Goal: Task Accomplishment & Management: Use online tool/utility

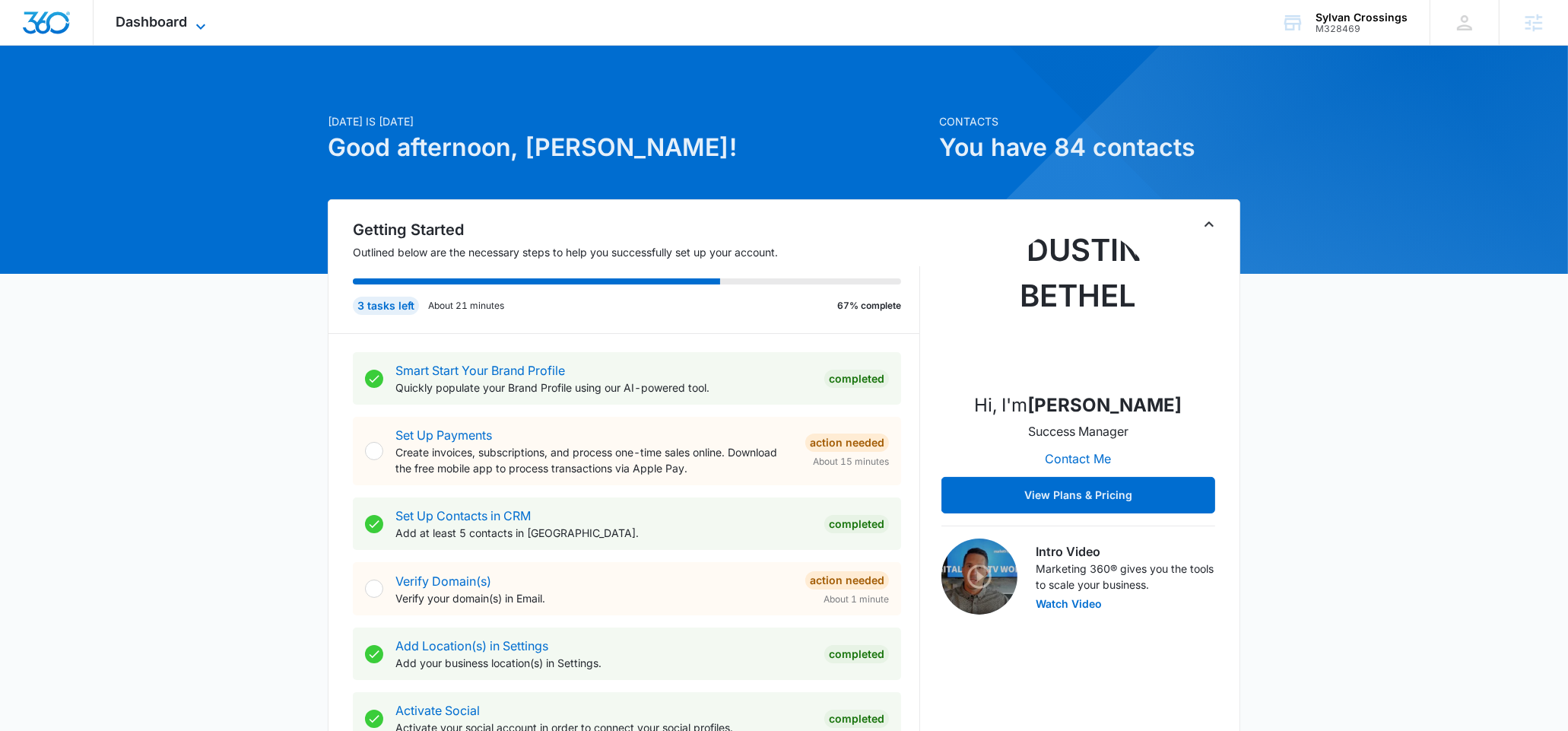
click at [169, 29] on span "Dashboard" at bounding box center [152, 22] width 72 height 16
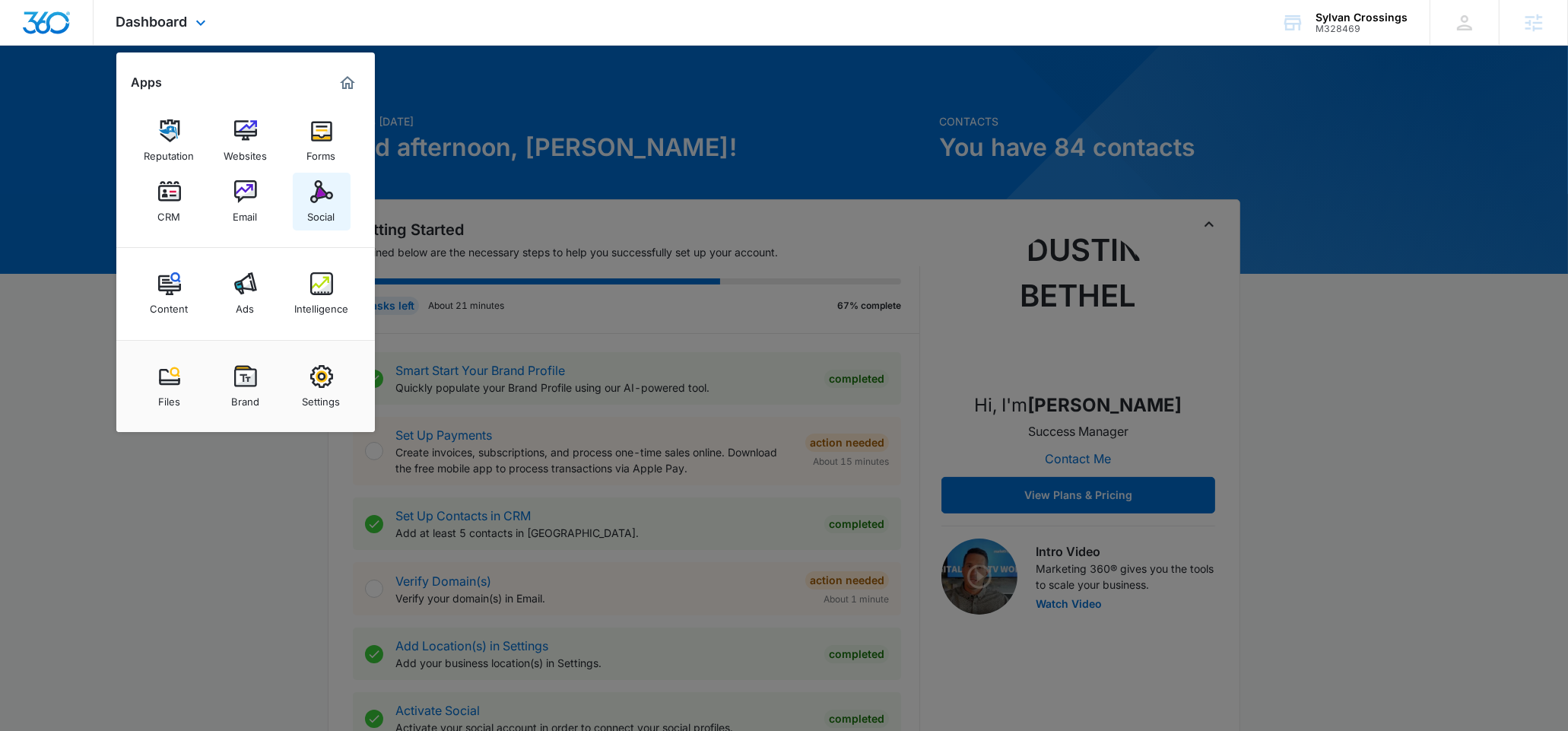
click at [342, 203] on link "Social" at bounding box center [322, 201] width 58 height 58
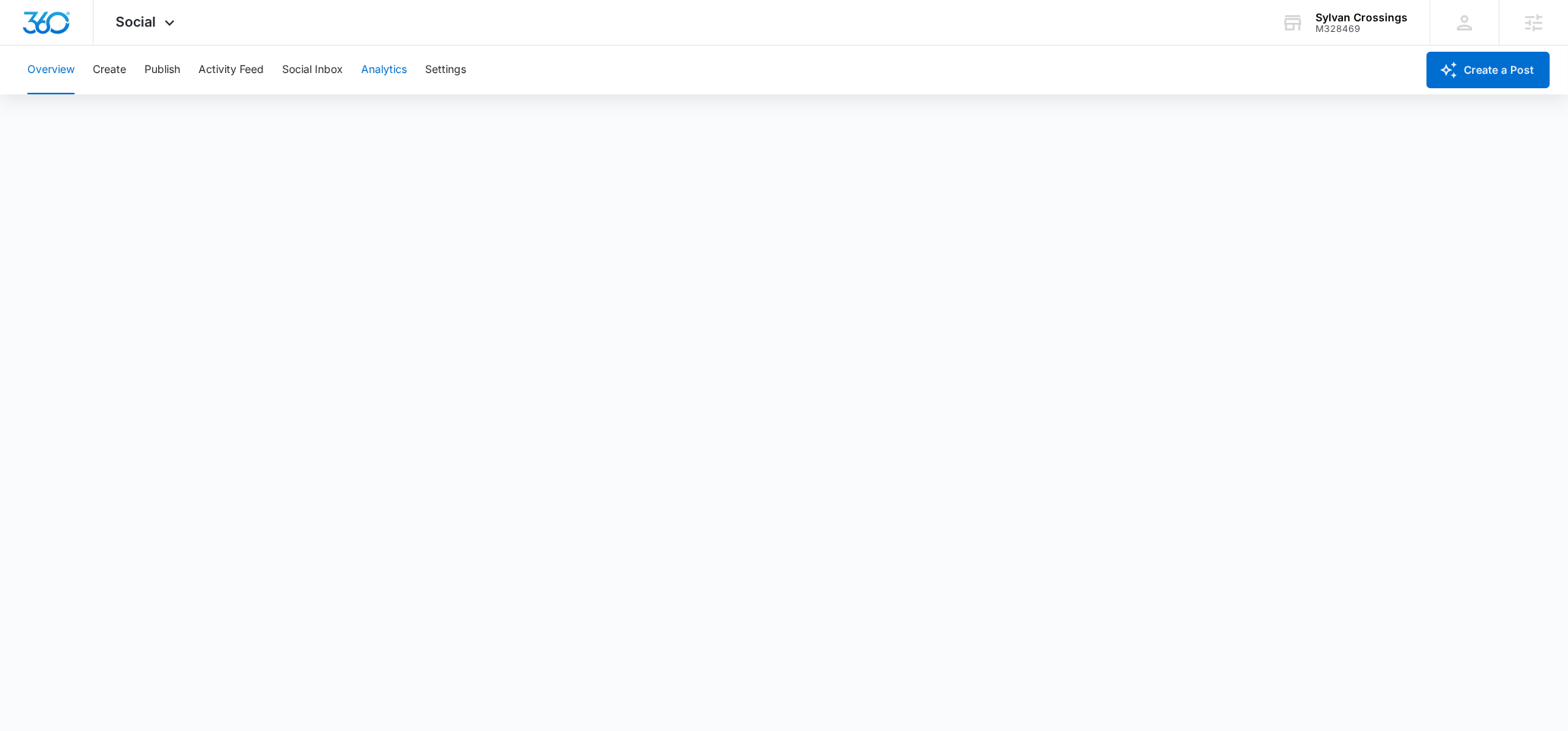
click at [373, 69] on button "Analytics" at bounding box center [384, 69] width 45 height 48
click at [504, 111] on button "Reports" at bounding box center [499, 116] width 38 height 42
click at [164, 72] on button "Publish" at bounding box center [162, 69] width 35 height 48
click at [72, 75] on button "Overview" at bounding box center [51, 69] width 47 height 48
click at [59, 68] on button "Overview" at bounding box center [51, 69] width 47 height 48
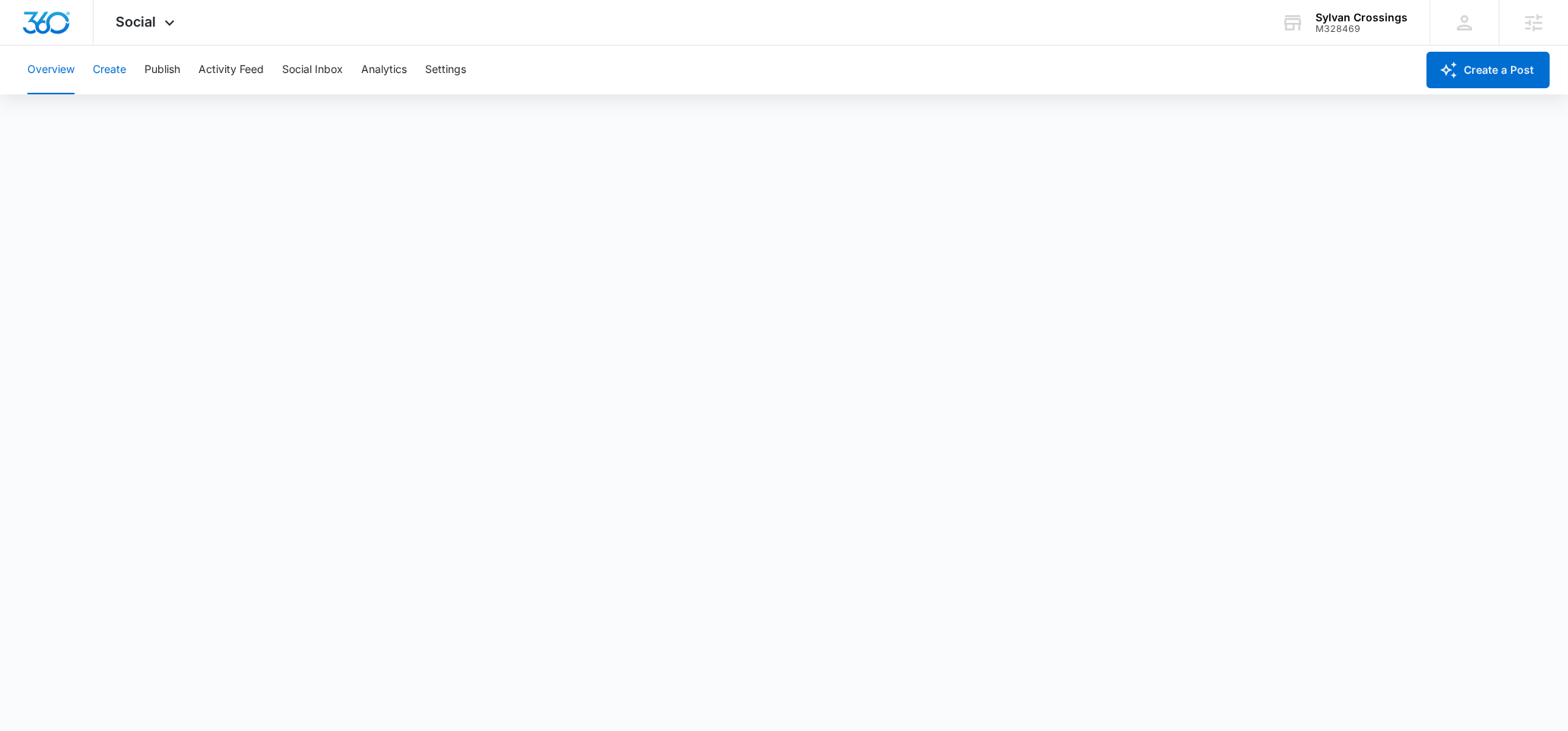
click at [121, 72] on button "Create" at bounding box center [109, 69] width 33 height 48
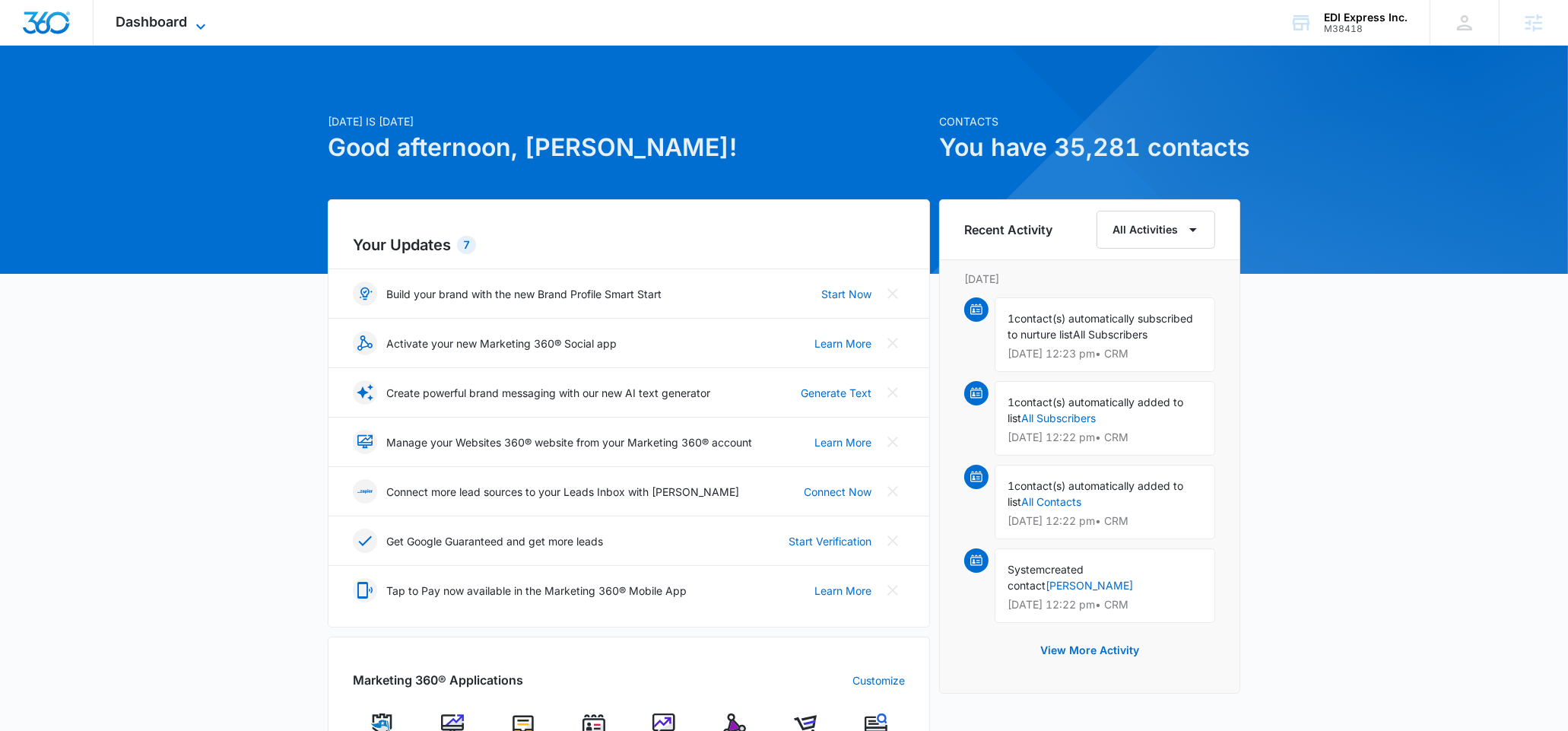
click at [196, 23] on icon at bounding box center [201, 27] width 19 height 19
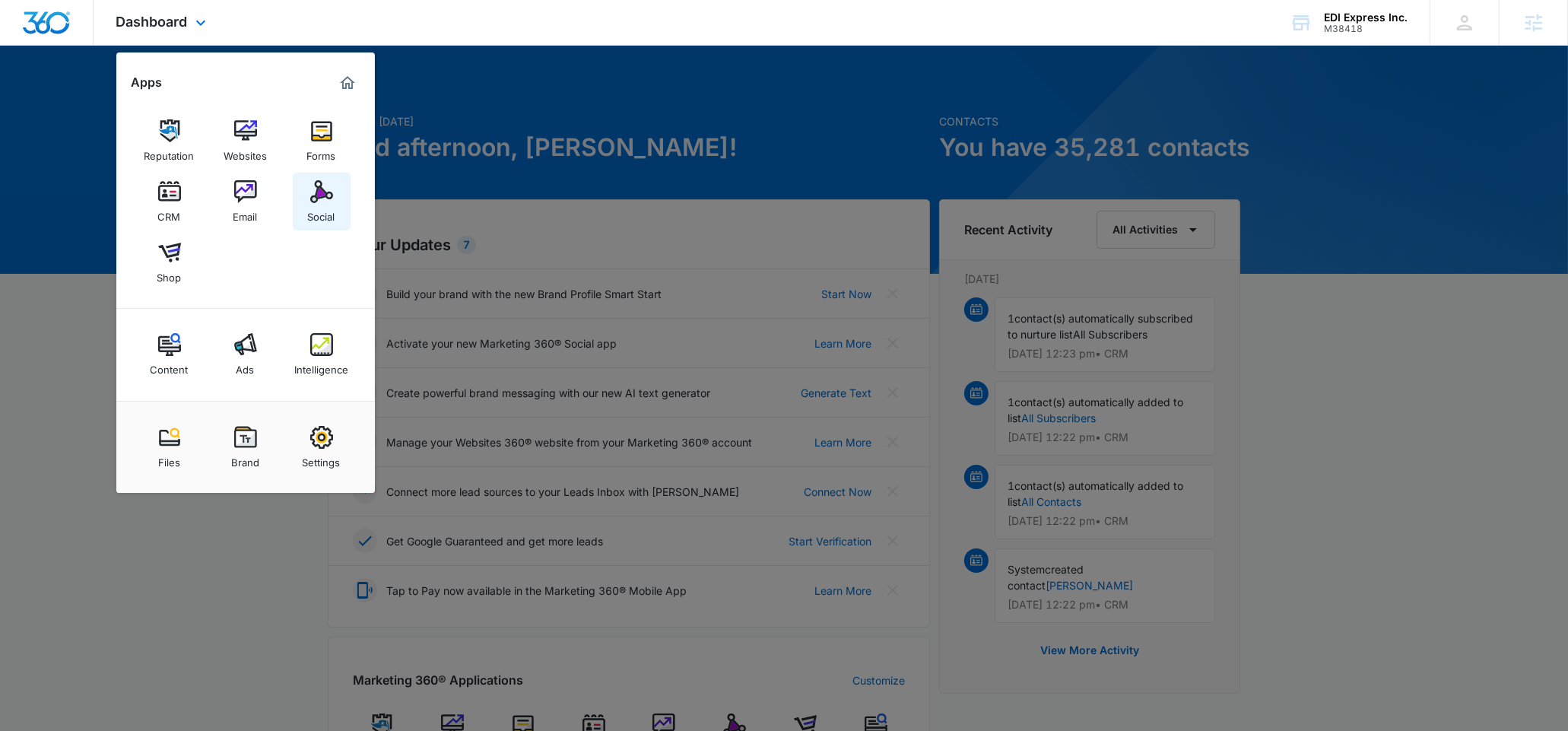
click at [302, 203] on link "Social" at bounding box center [322, 201] width 58 height 58
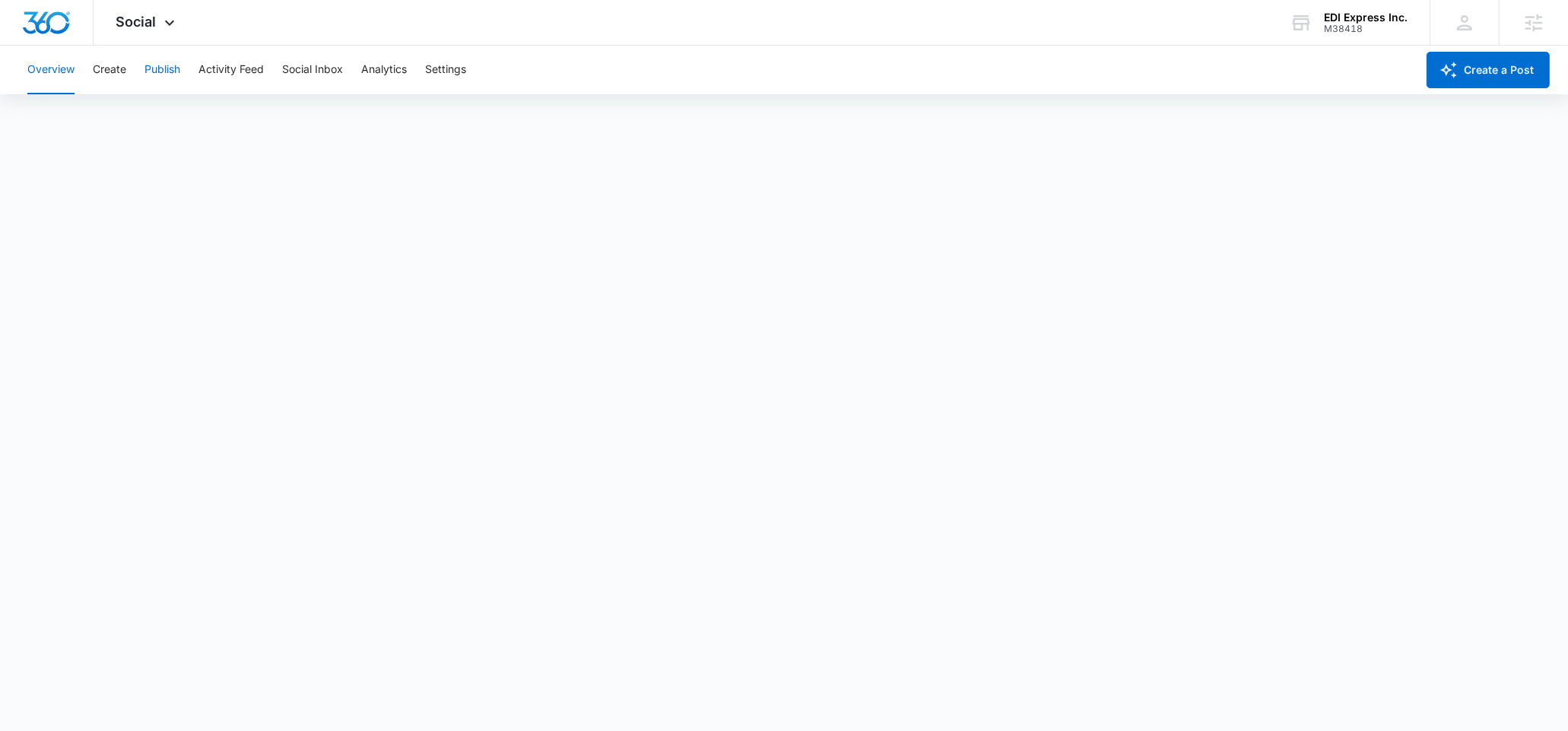
click at [147, 71] on button "Publish" at bounding box center [162, 69] width 35 height 48
click at [1313, 29] on icon at bounding box center [1301, 23] width 23 height 23
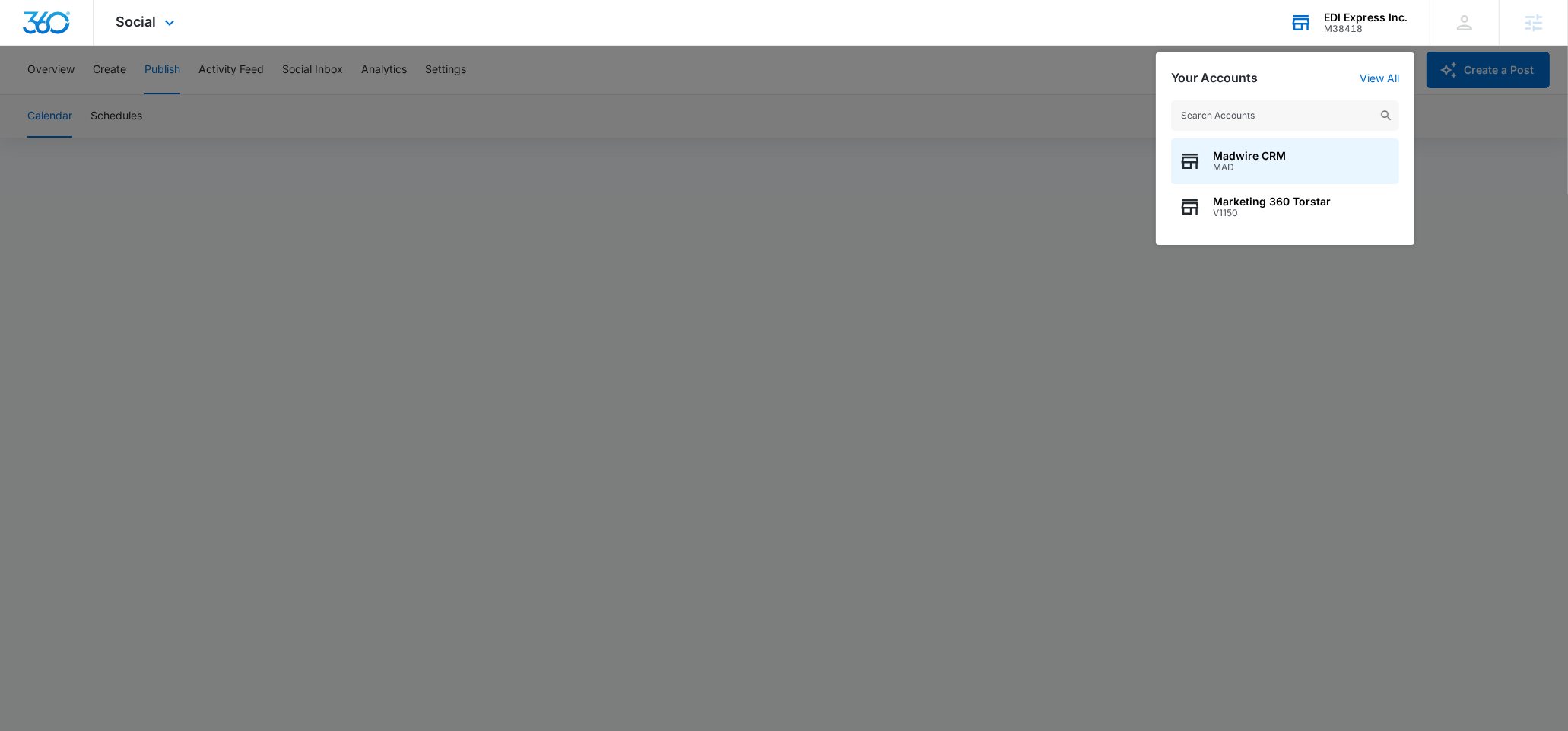
click at [1219, 119] on input "text" at bounding box center [1286, 115] width 228 height 30
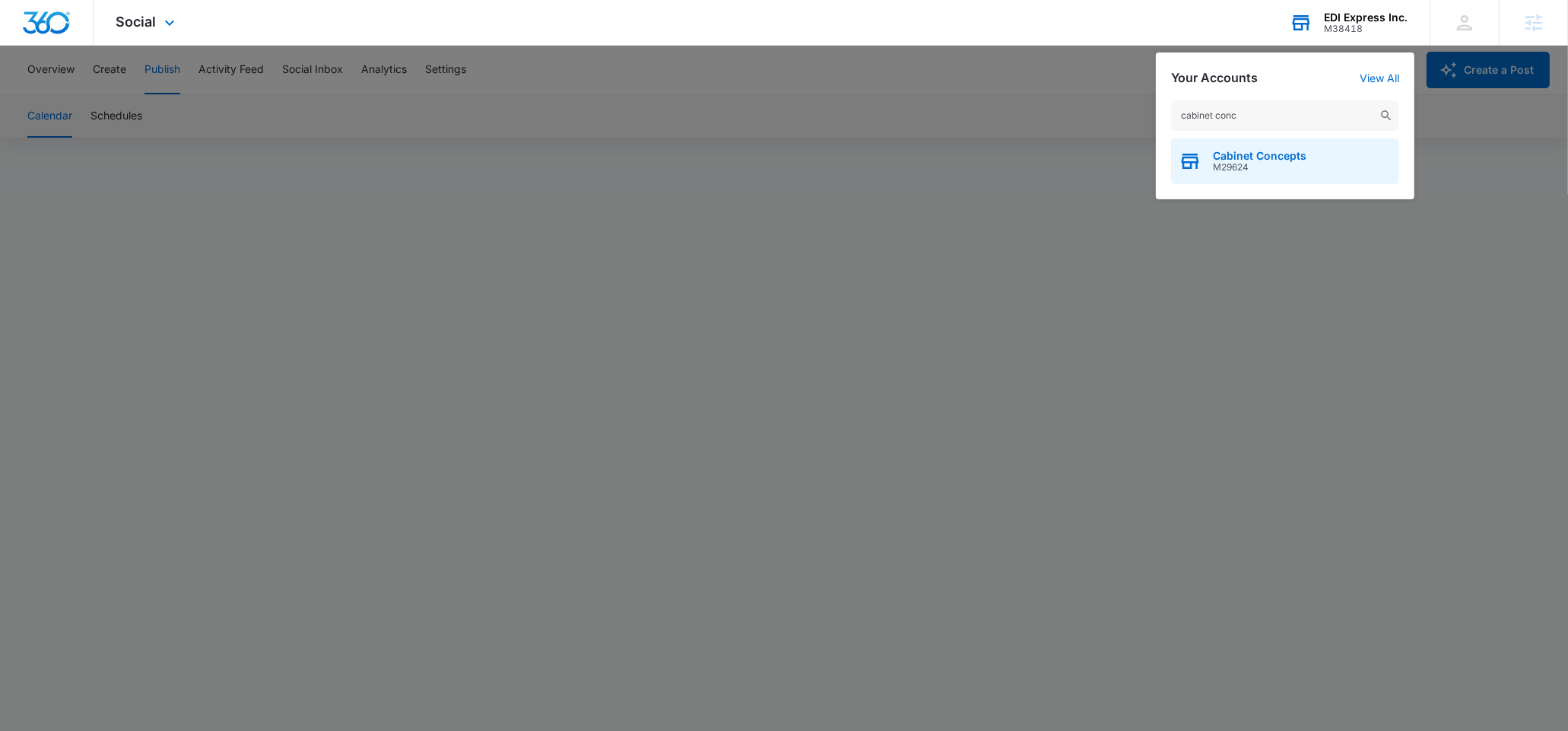
type input "cabinet conc"
click at [1321, 158] on div "Cabinet Concepts M29624" at bounding box center [1286, 161] width 228 height 45
click at [1250, 159] on span "Cabinet Concepts" at bounding box center [1260, 155] width 94 height 12
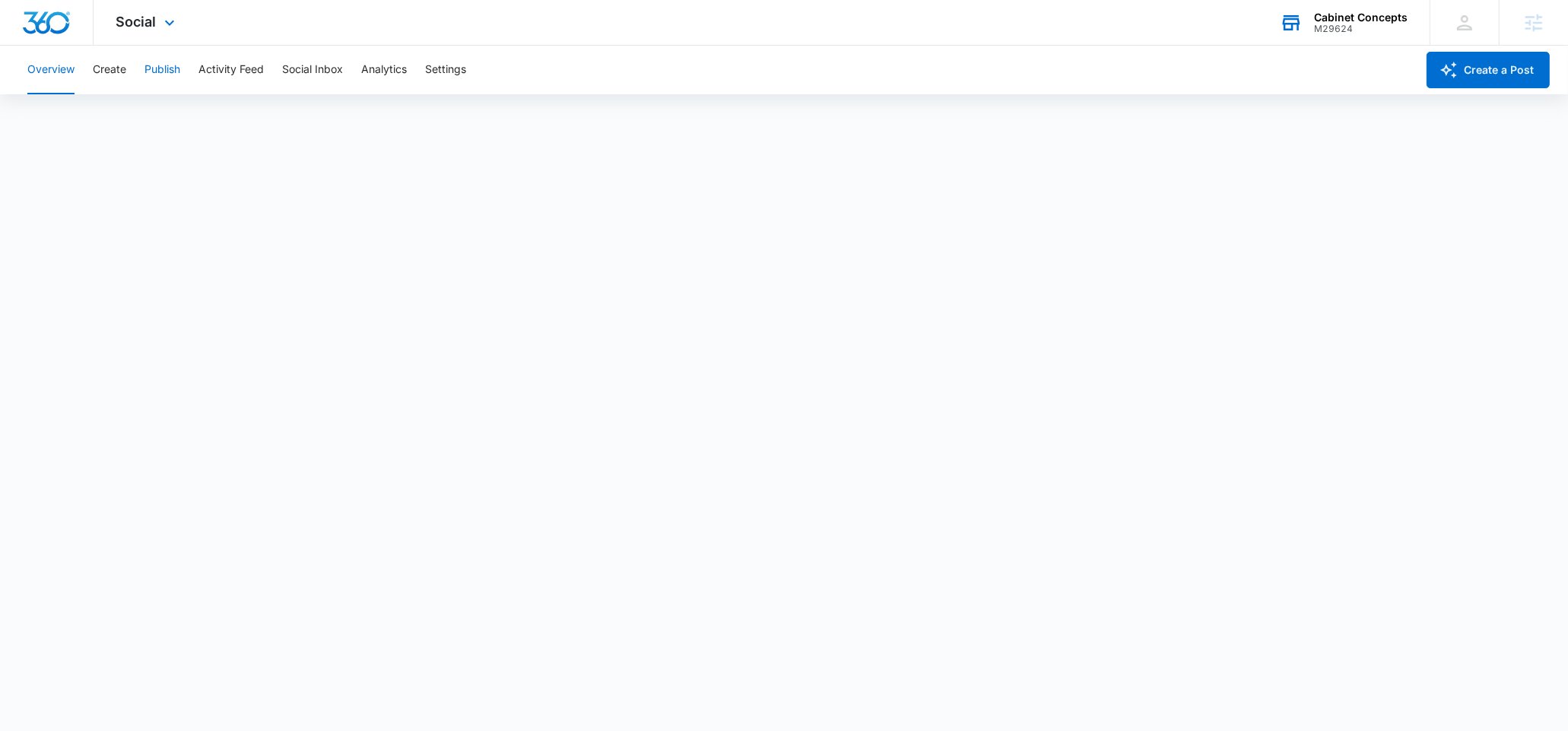
click at [164, 69] on button "Publish" at bounding box center [162, 69] width 35 height 48
click at [111, 69] on button "Create" at bounding box center [109, 69] width 33 height 48
click at [157, 114] on button "Approvals" at bounding box center [149, 116] width 51 height 42
click at [171, 76] on button "Publish" at bounding box center [162, 69] width 35 height 48
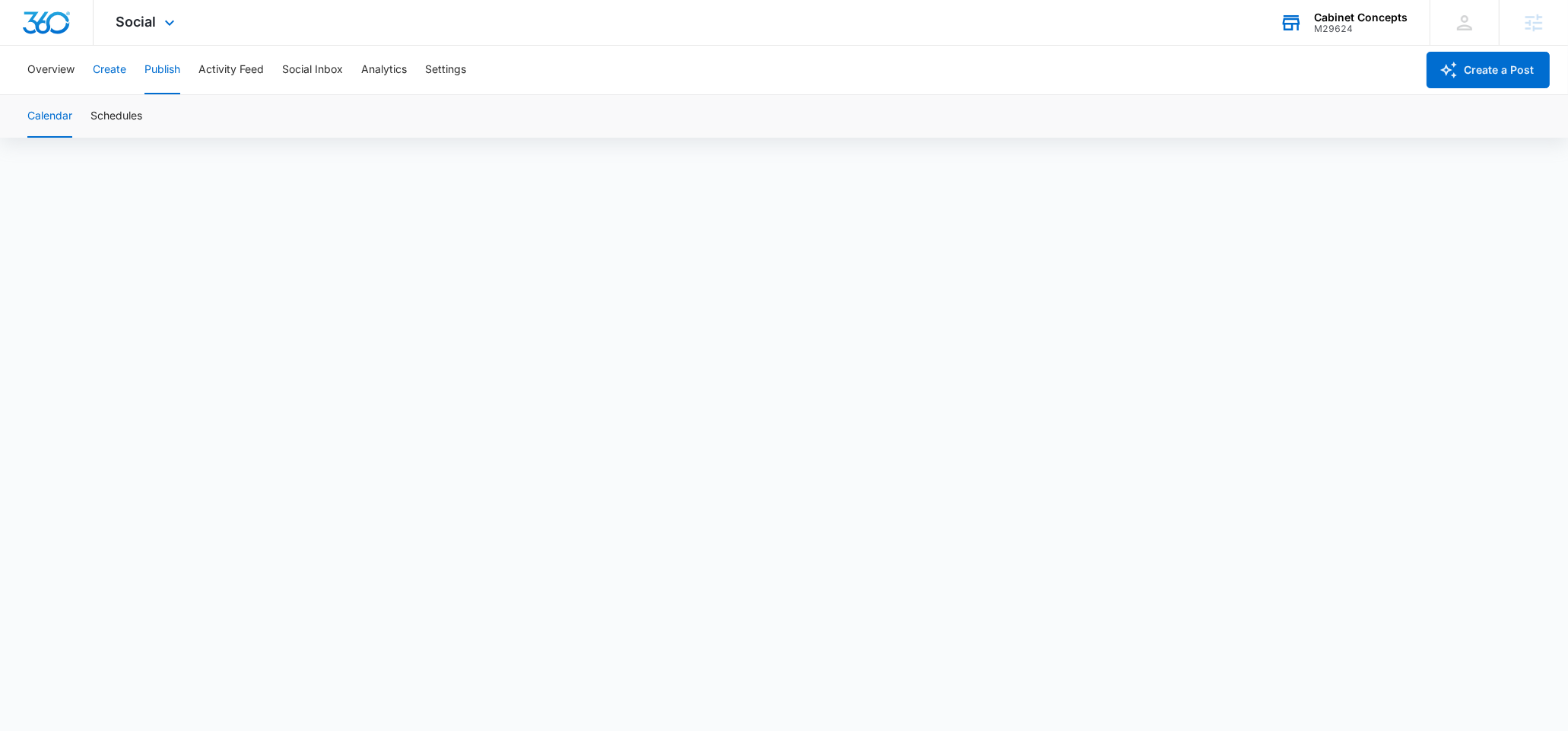
click at [116, 76] on button "Create" at bounding box center [109, 69] width 33 height 48
click at [1337, 31] on div "M29624" at bounding box center [1360, 29] width 94 height 11
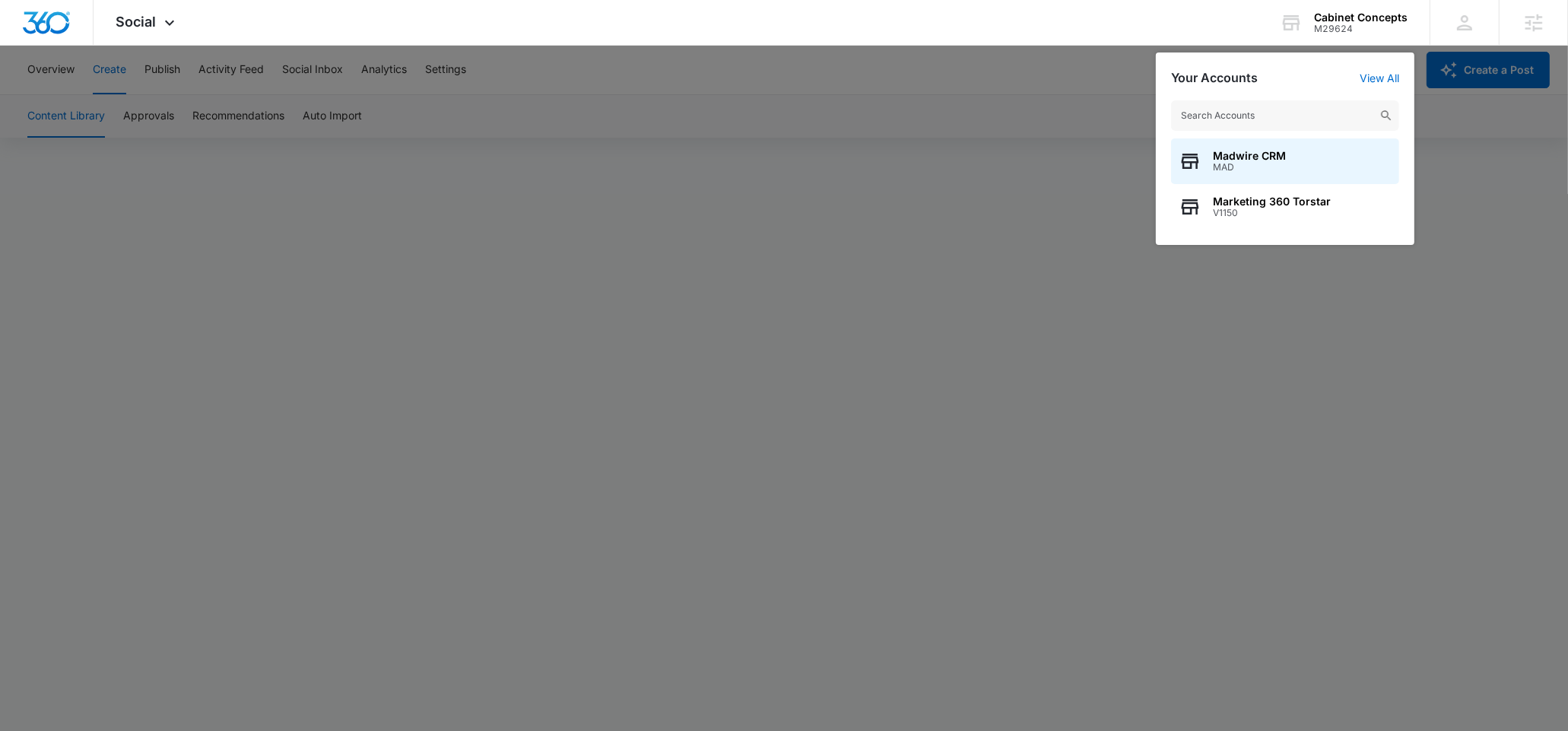
click at [1235, 115] on input "text" at bounding box center [1286, 115] width 228 height 30
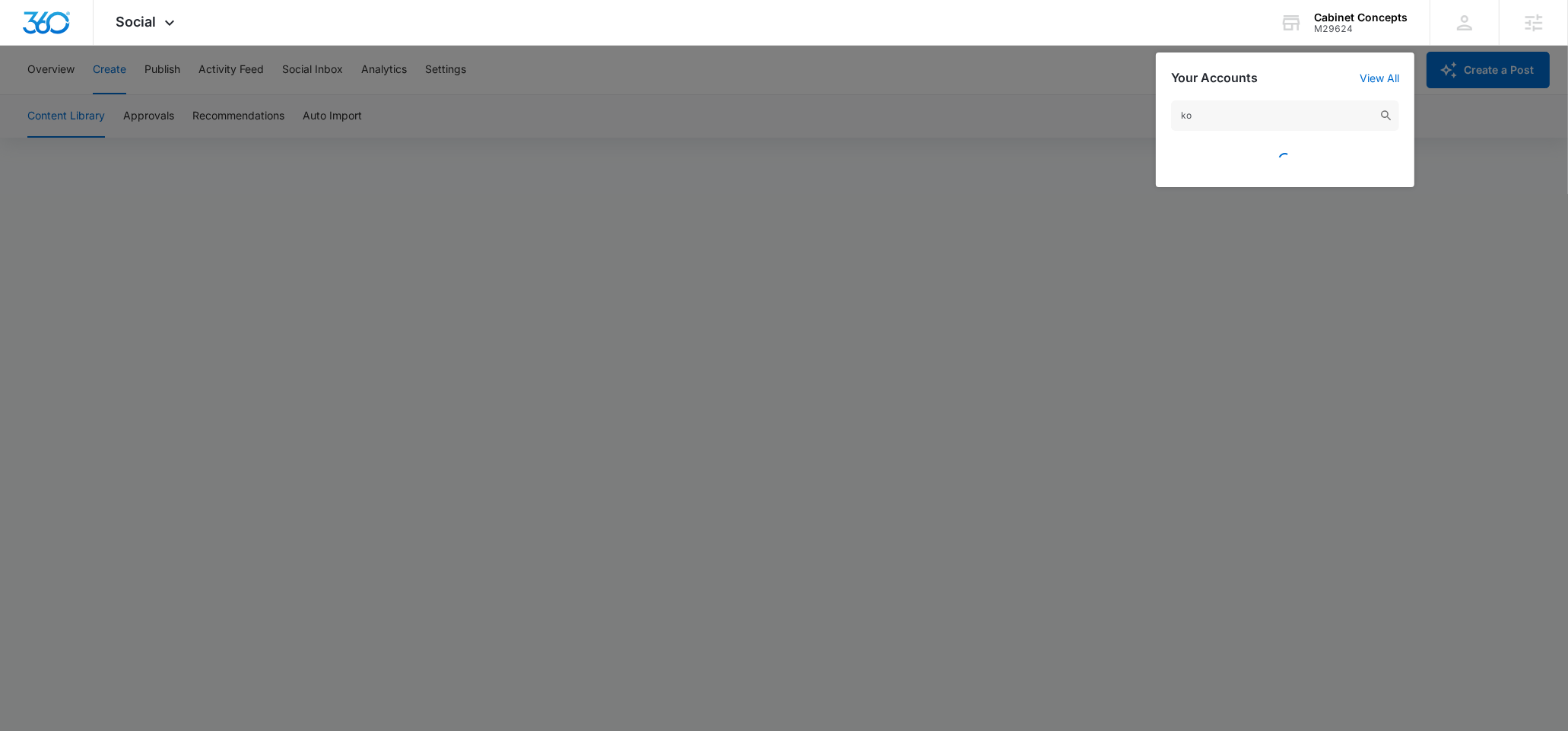
type input "k"
type input "koals"
click at [1076, 227] on div at bounding box center [784, 365] width 1568 height 731
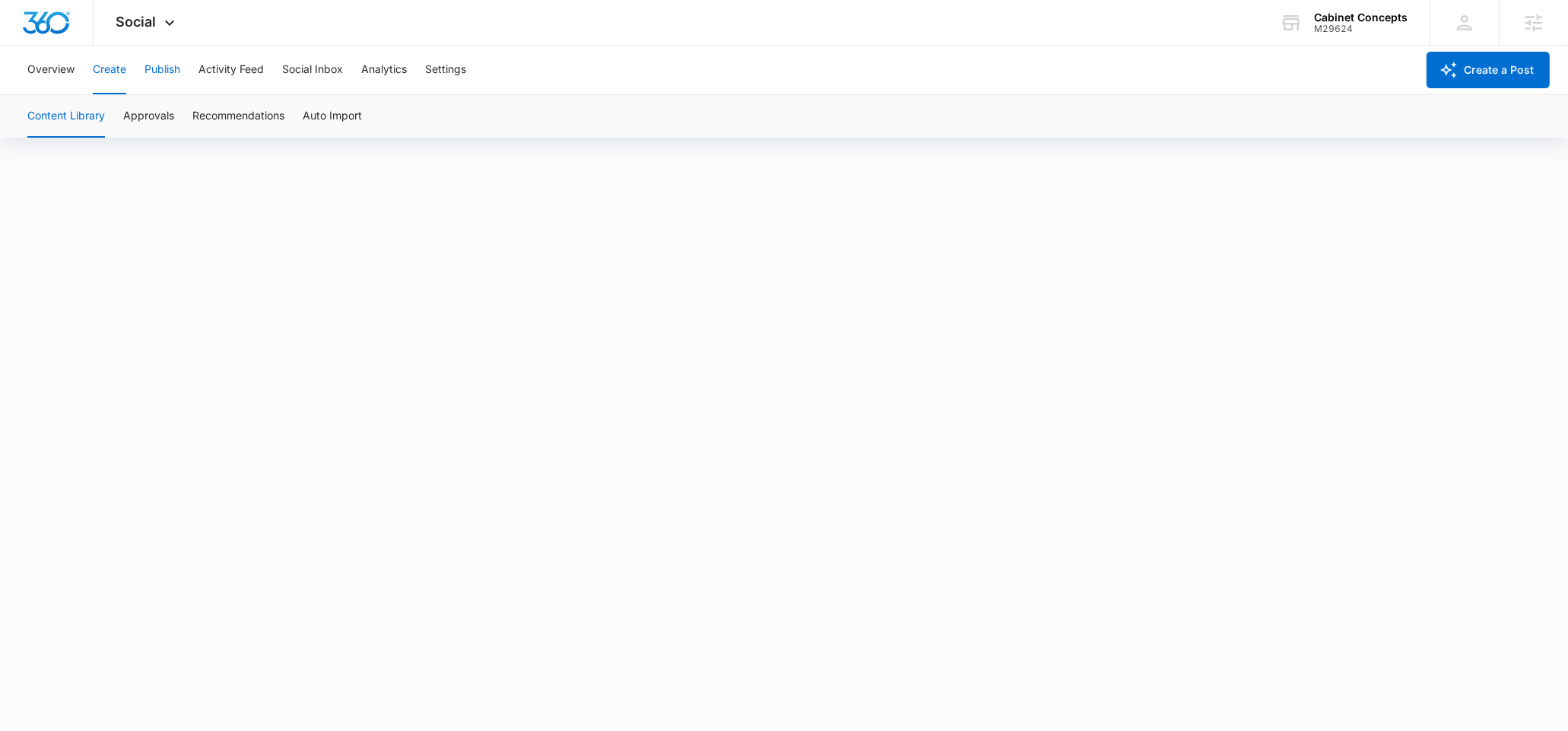
click at [155, 76] on button "Publish" at bounding box center [162, 69] width 35 height 48
